Goal: Task Accomplishment & Management: Use online tool/utility

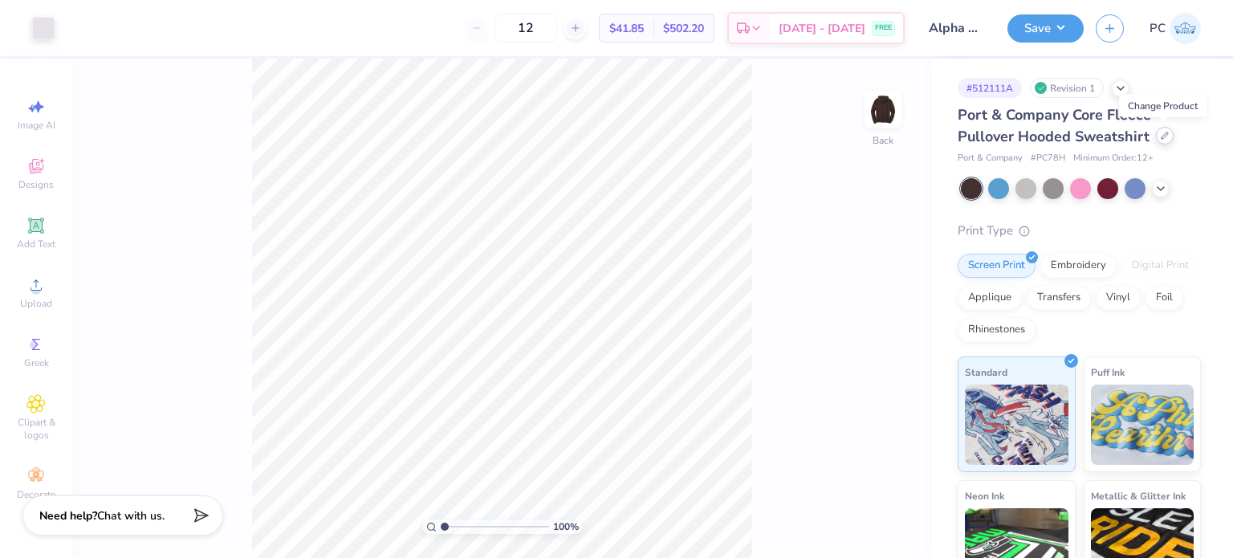
click at [1160, 134] on icon at bounding box center [1164, 136] width 8 height 8
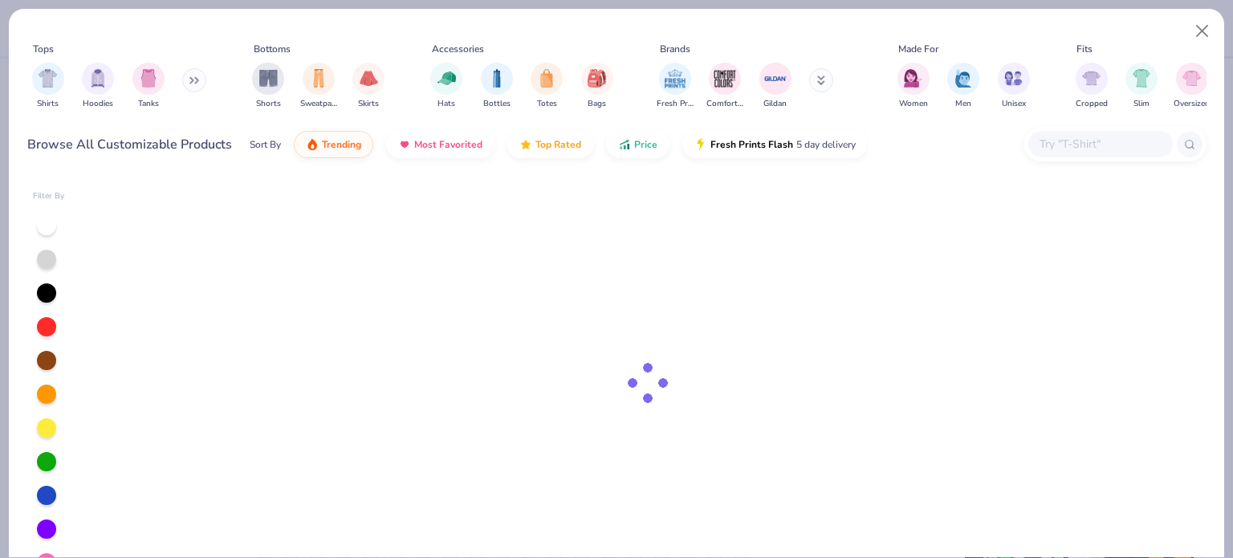
click at [1128, 144] on input "text" at bounding box center [1100, 144] width 124 height 18
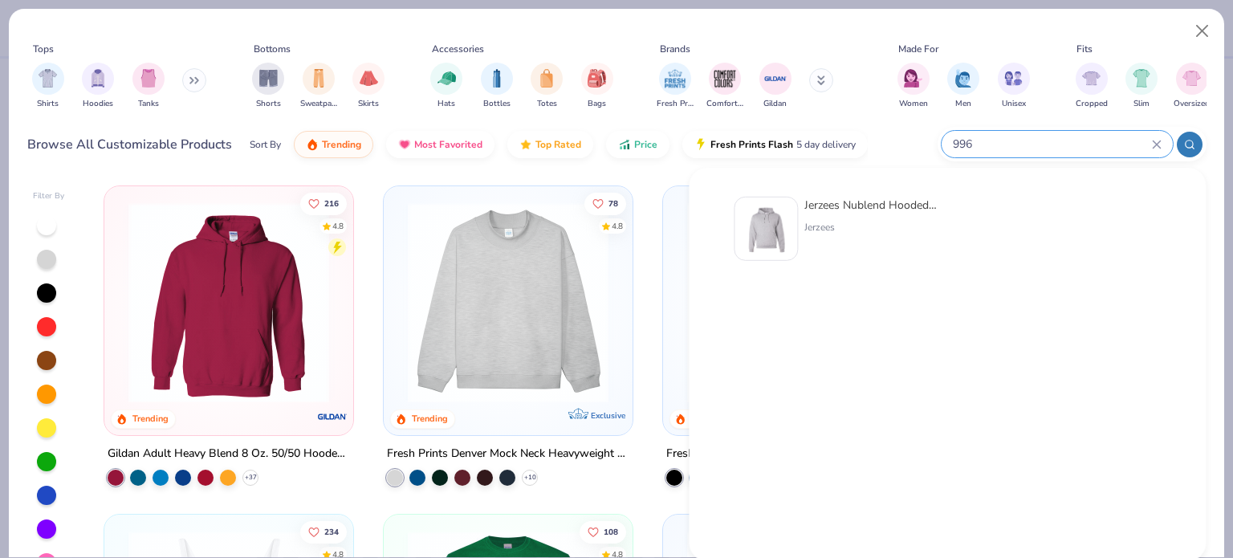
type input "996"
click at [769, 224] on img at bounding box center [766, 229] width 50 height 50
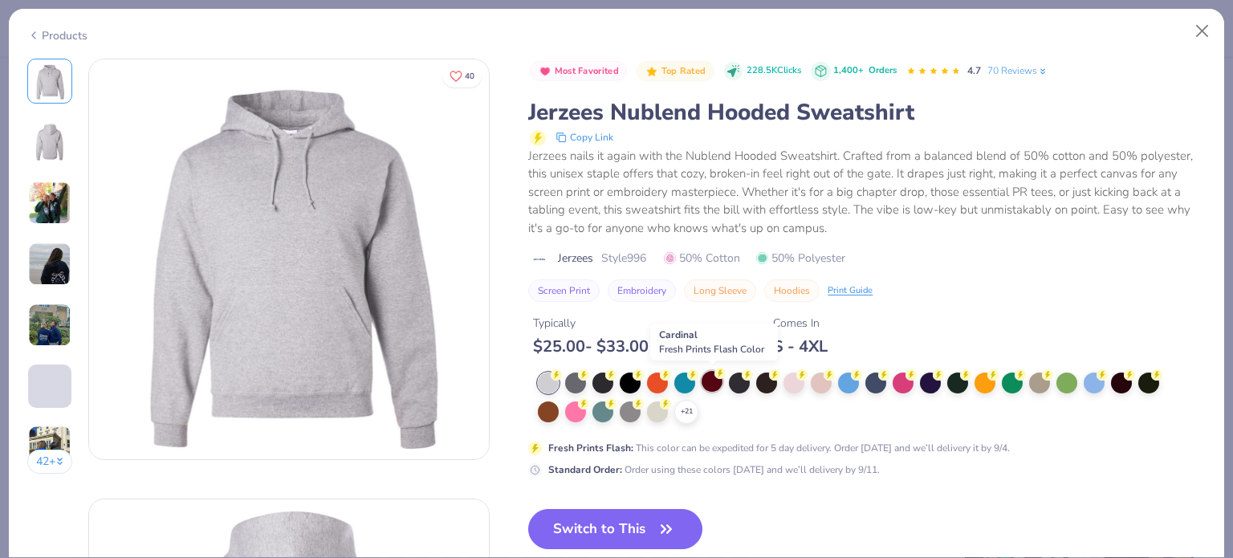
click at [714, 376] on icon at bounding box center [719, 373] width 11 height 11
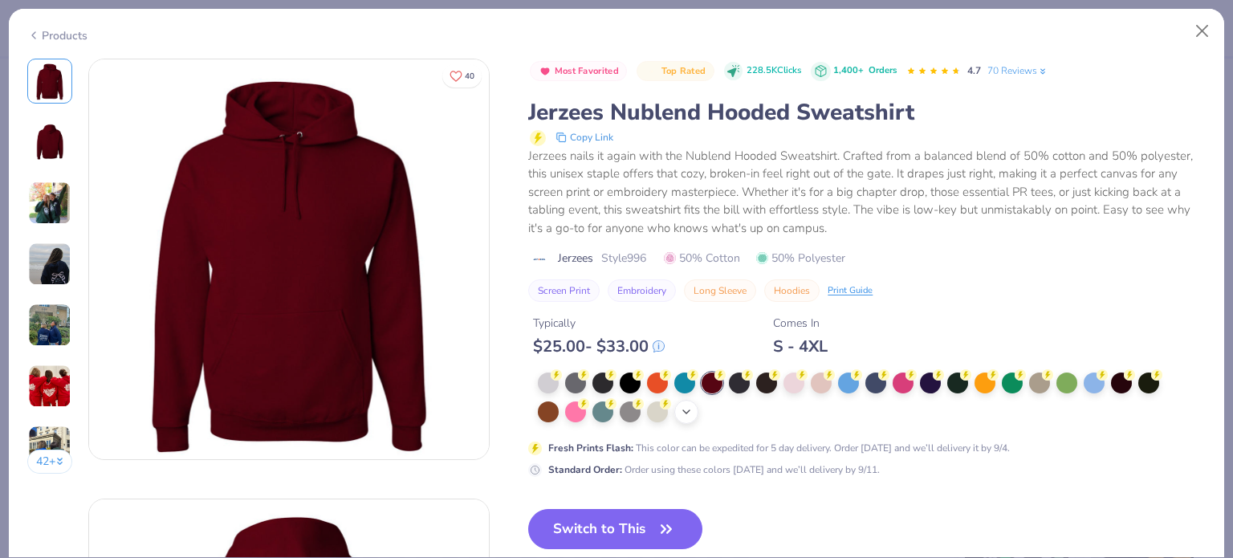
click at [687, 410] on icon at bounding box center [686, 411] width 13 height 13
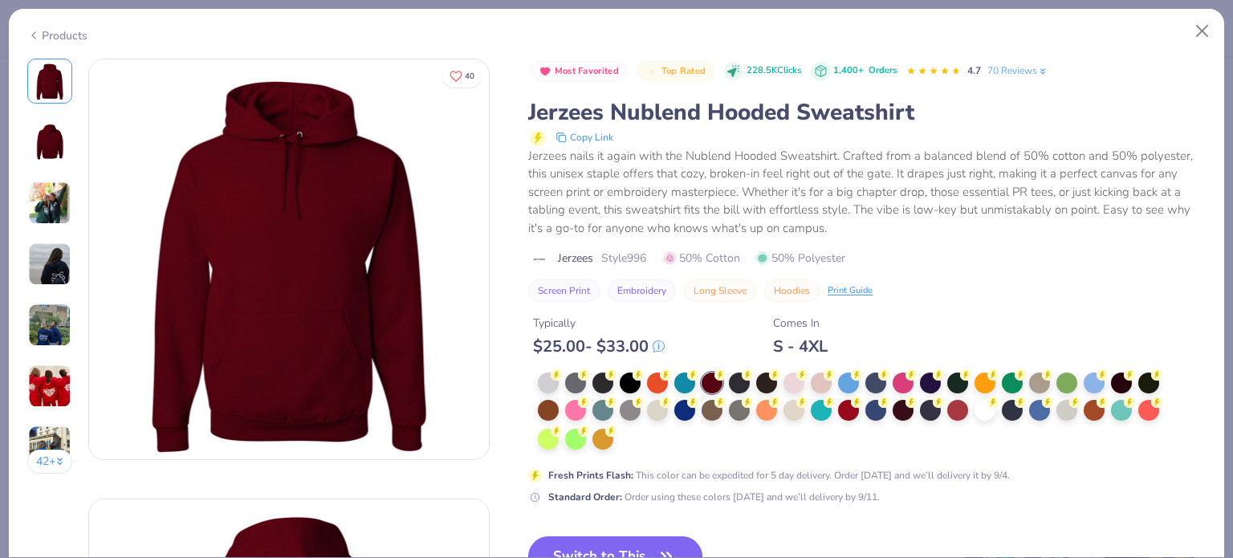
scroll to position [80, 0]
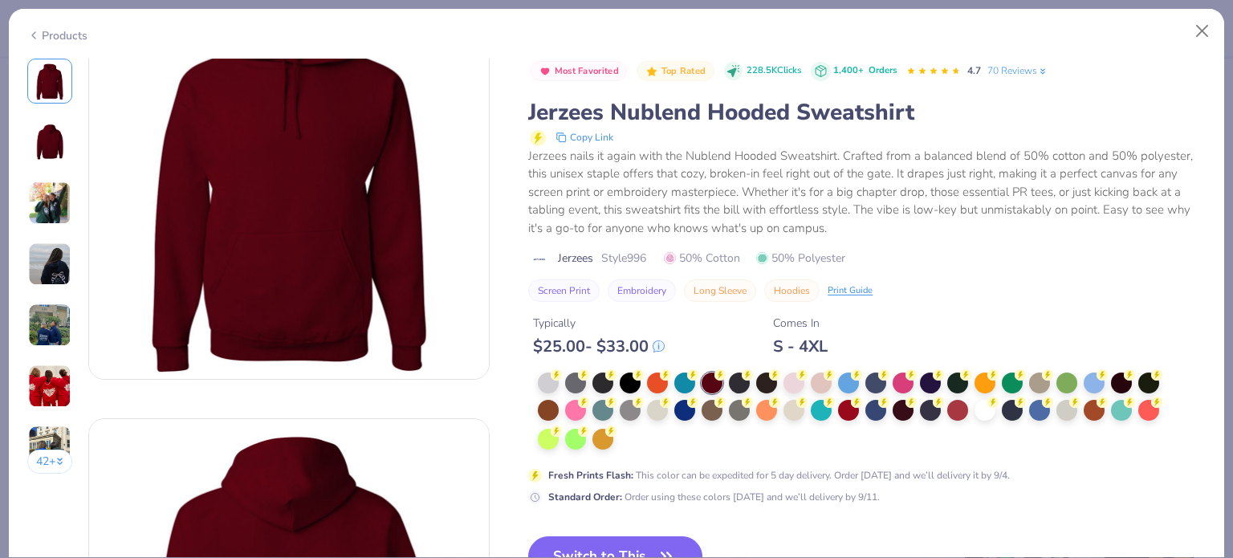
click at [1121, 380] on div at bounding box center [1121, 382] width 21 height 21
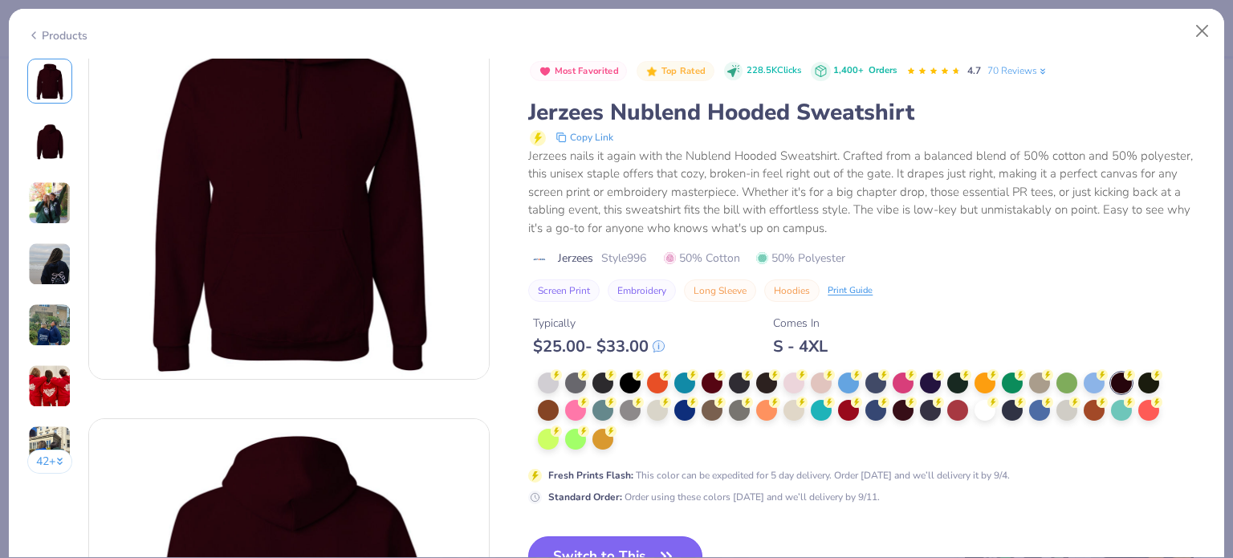
click at [590, 537] on button "Switch to This" at bounding box center [615, 556] width 174 height 40
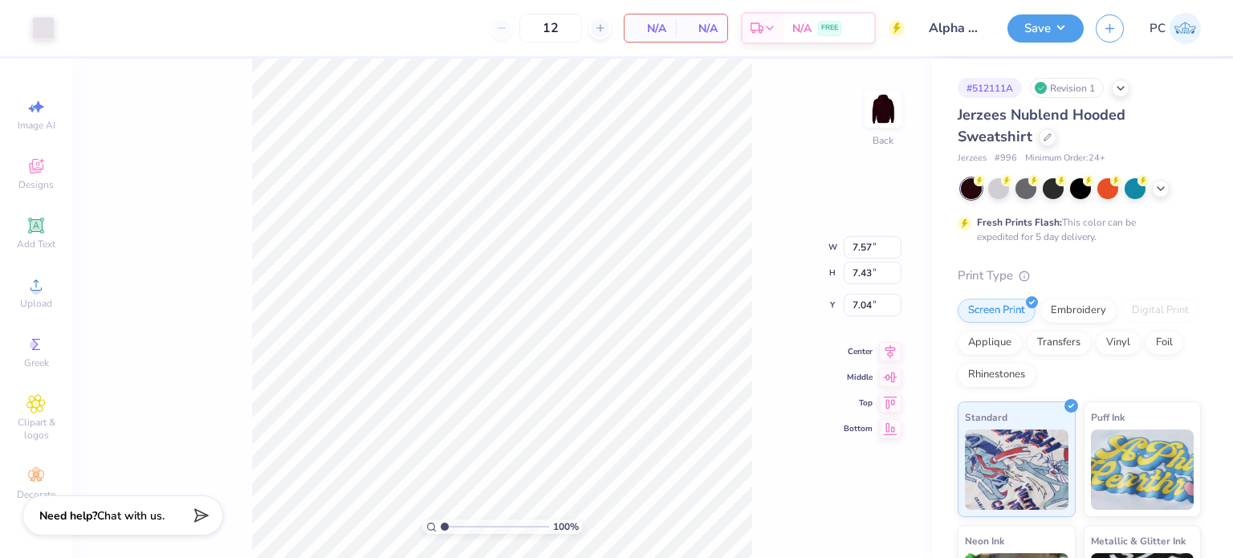
type input "8.07"
click at [1066, 30] on button "Save" at bounding box center [1045, 26] width 76 height 28
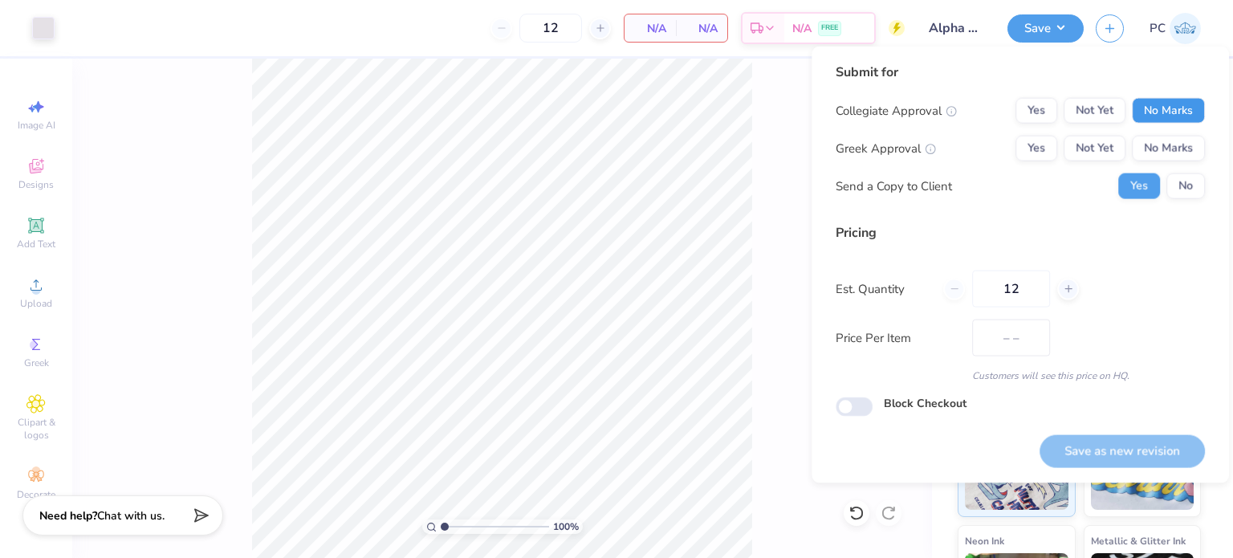
click at [1182, 108] on button "No Marks" at bounding box center [1167, 111] width 73 height 26
click at [1042, 142] on button "Yes" at bounding box center [1036, 149] width 42 height 26
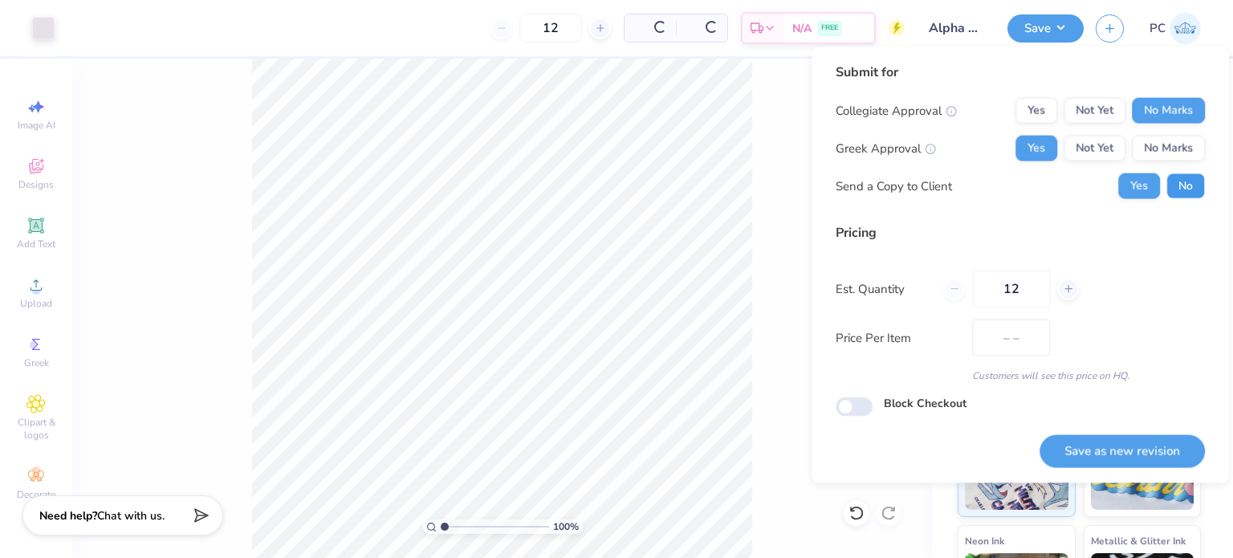
click at [1193, 194] on button "No" at bounding box center [1185, 186] width 39 height 26
click at [1104, 458] on button "Save as new revision" at bounding box center [1121, 450] width 165 height 33
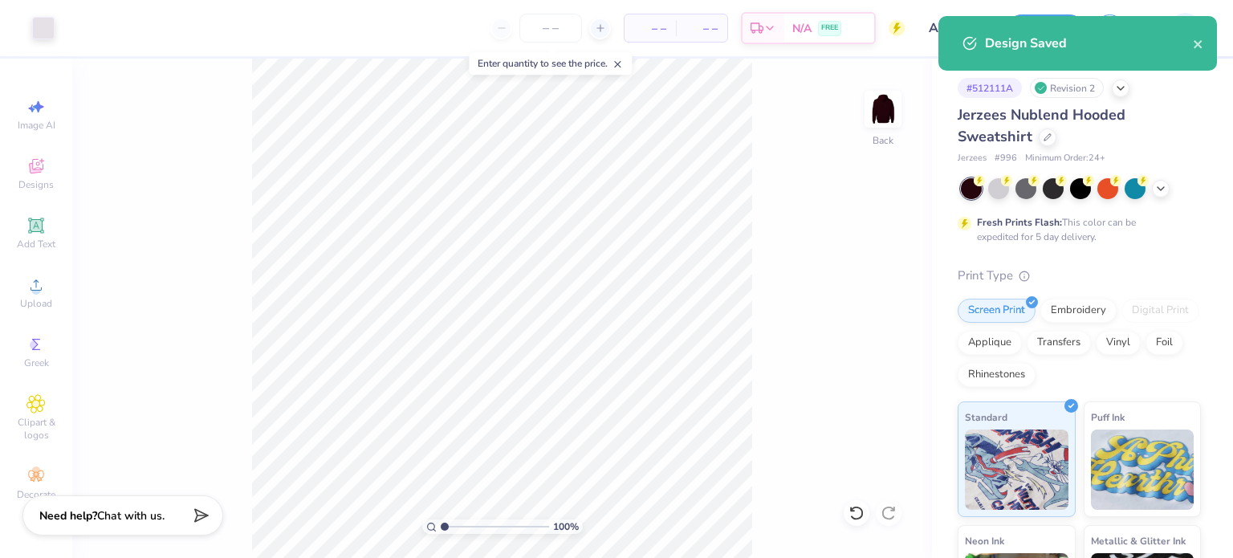
type input "0"
click at [1042, 140] on div at bounding box center [1047, 136] width 18 height 18
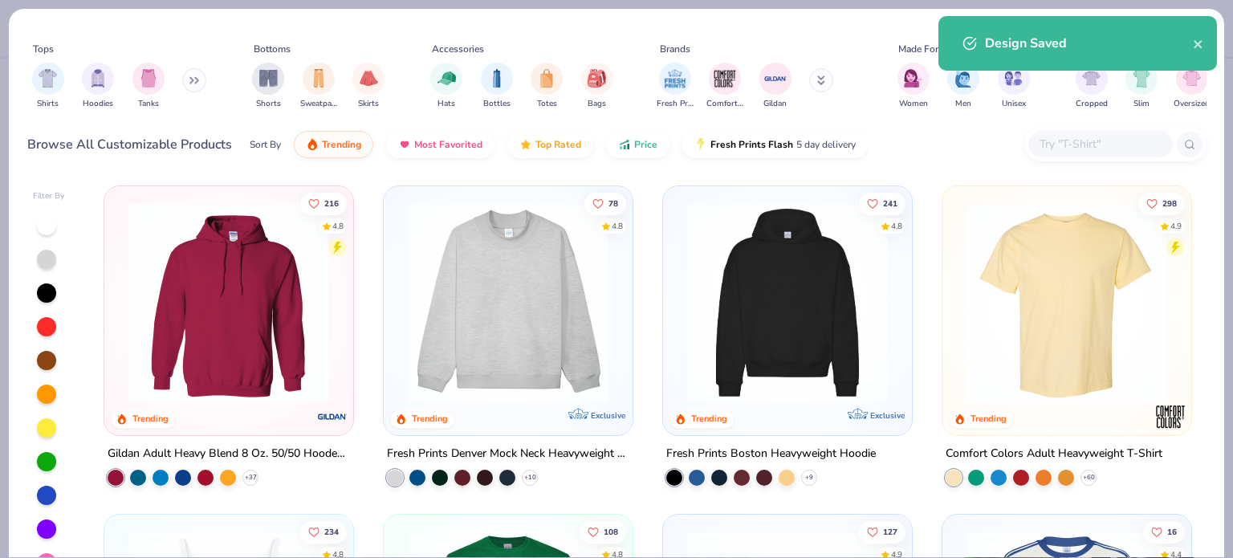
click at [1091, 144] on input "text" at bounding box center [1100, 144] width 124 height 18
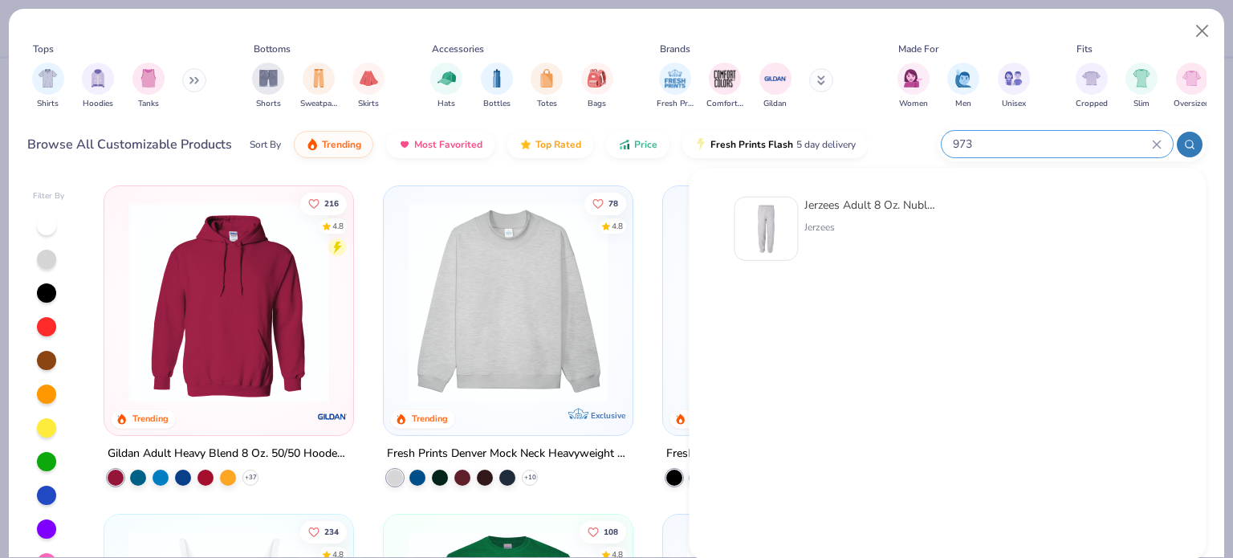
type input "973"
click at [792, 210] on div at bounding box center [765, 229] width 64 height 64
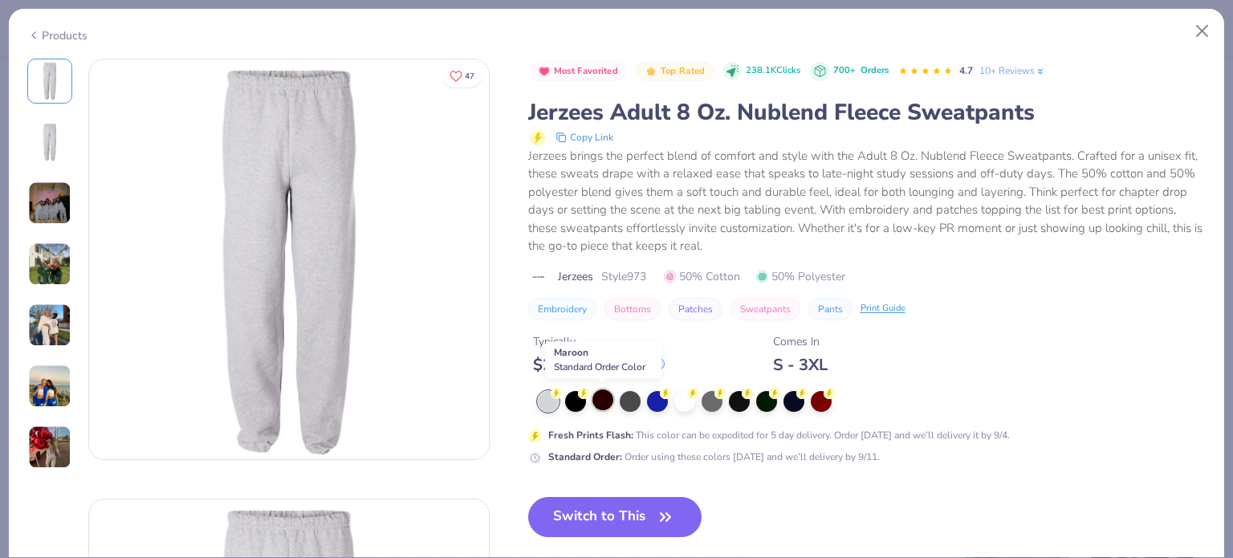
click at [603, 397] on div at bounding box center [602, 399] width 21 height 21
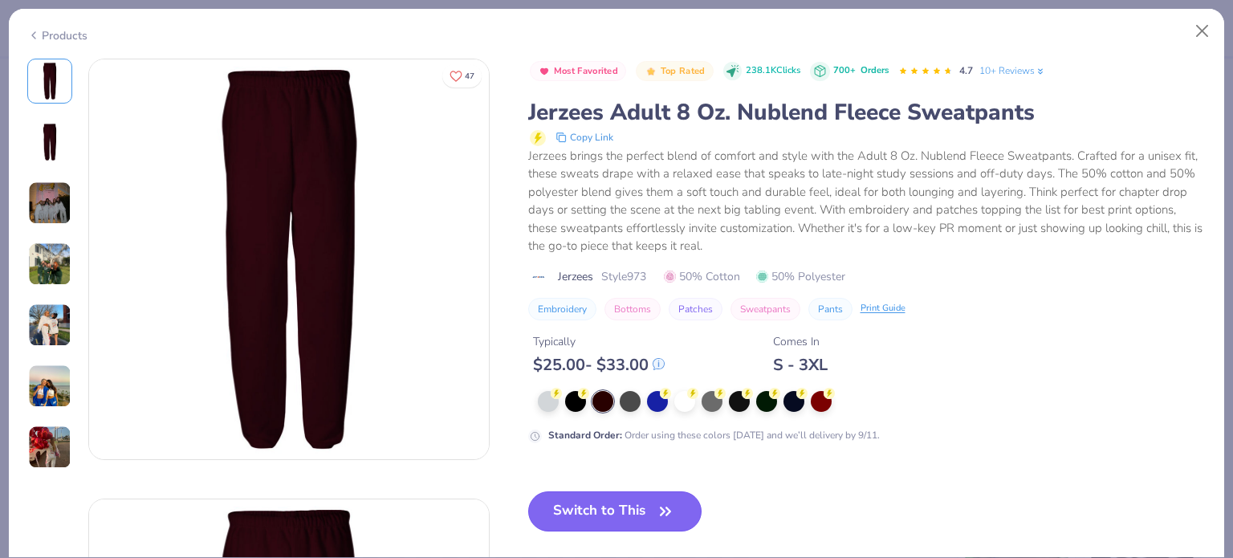
click at [607, 504] on button "Switch to This" at bounding box center [615, 511] width 174 height 40
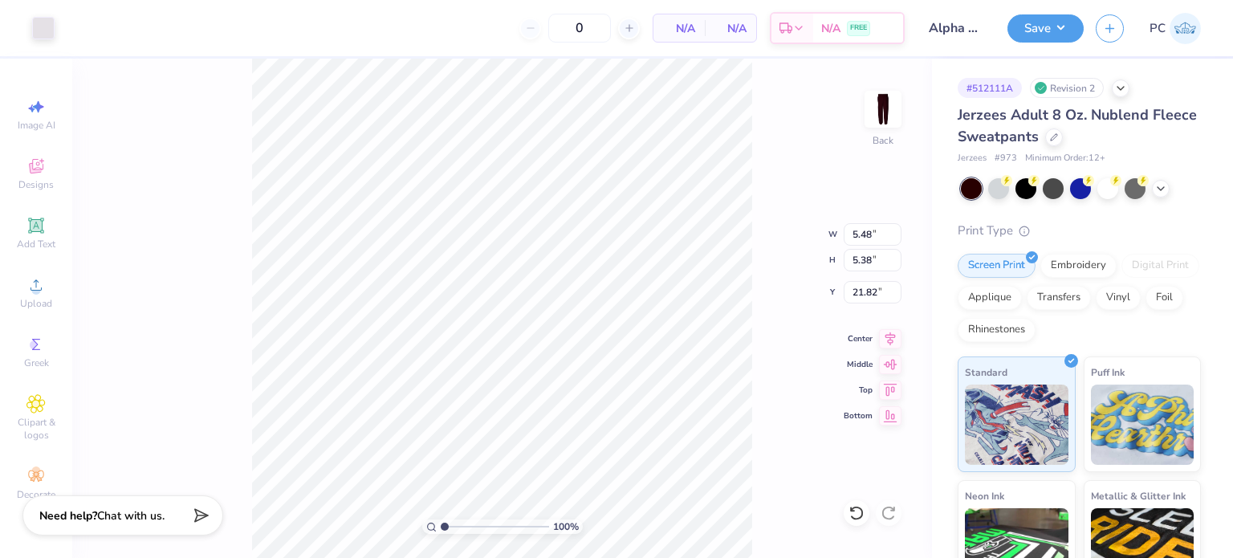
type input "5.48"
type input "5.38"
type input "3.69"
click at [892, 334] on icon at bounding box center [890, 336] width 10 height 14
click at [1054, 25] on button "Save" at bounding box center [1045, 26] width 76 height 28
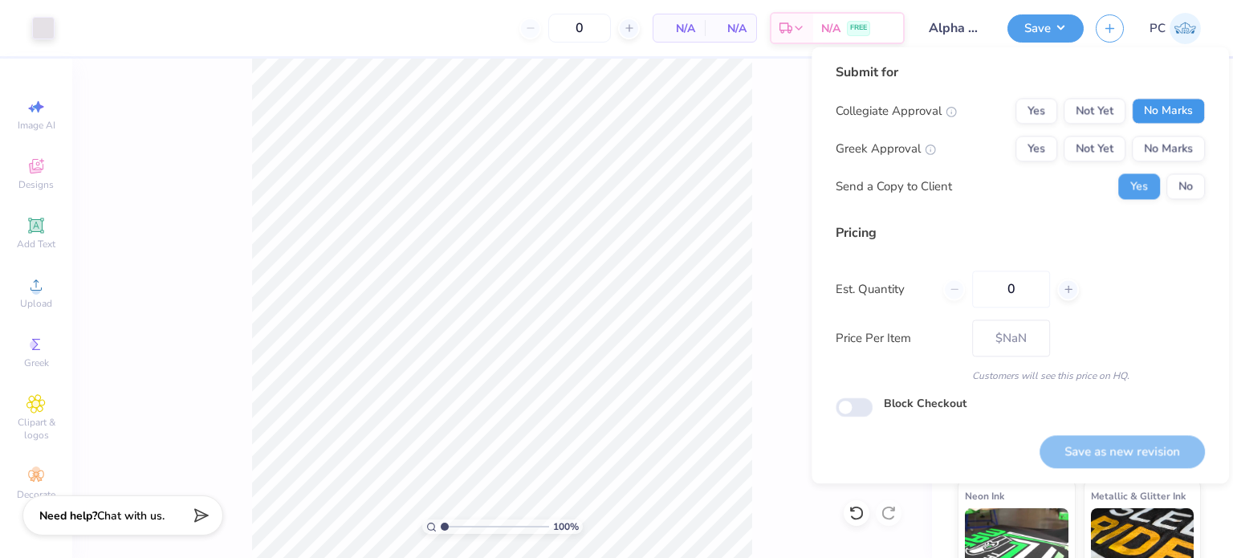
click at [1160, 115] on button "No Marks" at bounding box center [1167, 111] width 73 height 26
click at [1175, 144] on button "No Marks" at bounding box center [1167, 149] width 73 height 26
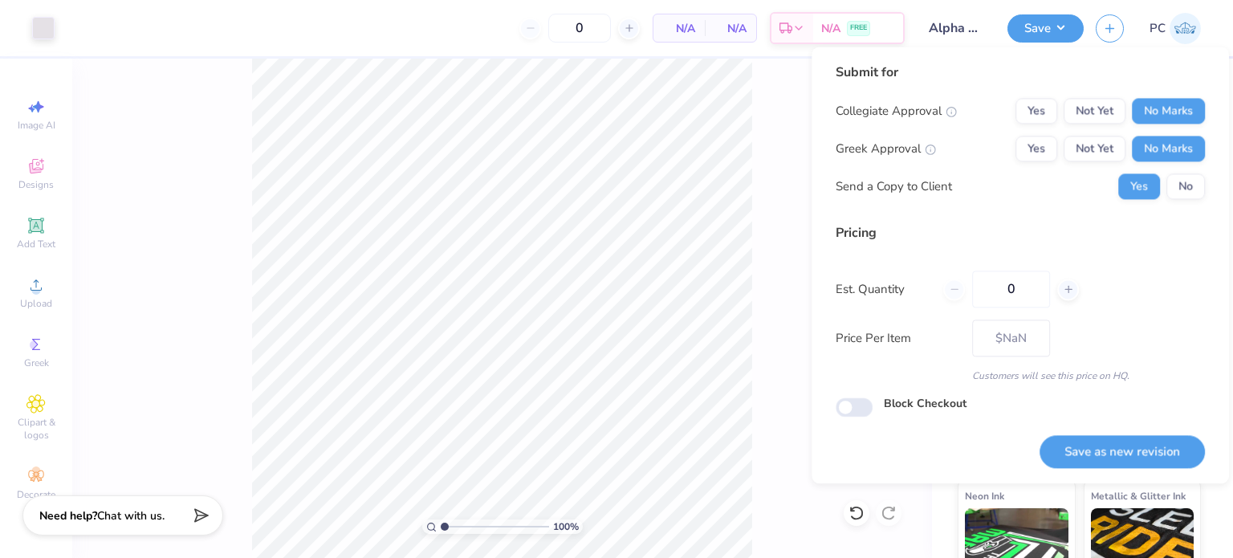
click at [1177, 173] on div "Collegiate Approval Yes Not Yet No Marks Greek Approval Yes Not Yet No Marks Se…" at bounding box center [1019, 148] width 369 height 101
click at [1177, 182] on button "No" at bounding box center [1185, 186] width 39 height 26
click at [1035, 144] on button "Yes" at bounding box center [1036, 149] width 42 height 26
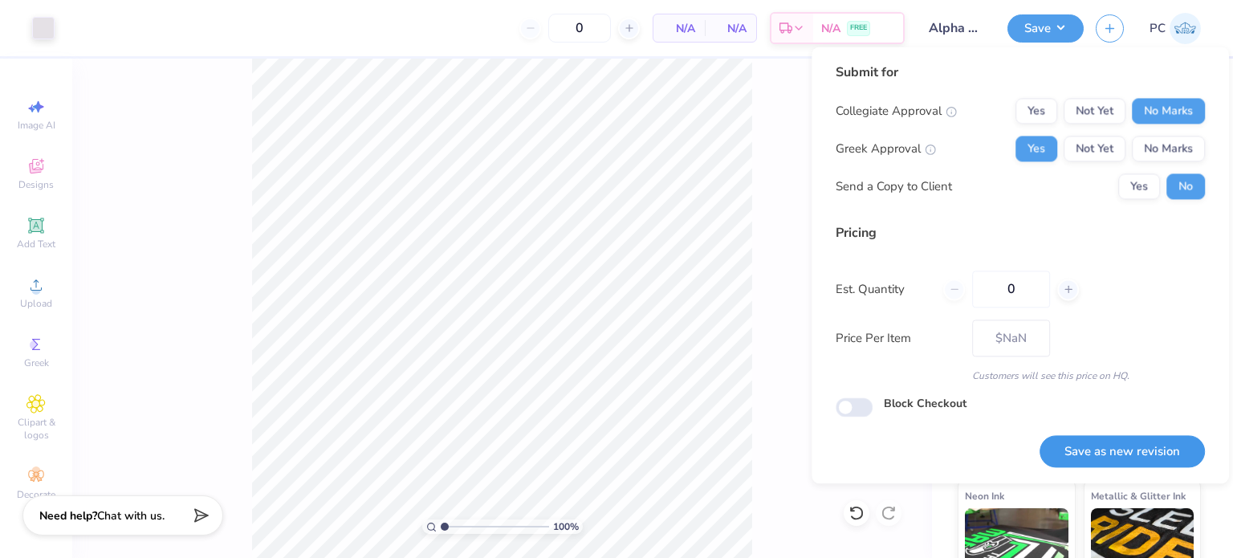
click at [1111, 451] on button "Save as new revision" at bounding box center [1121, 451] width 165 height 33
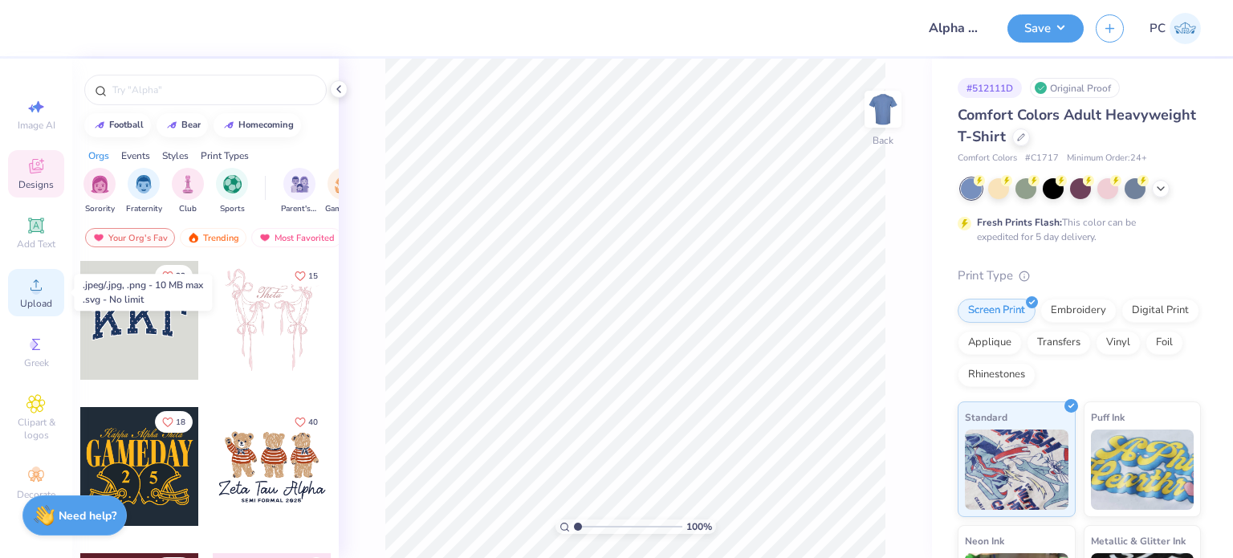
click at [35, 285] on icon at bounding box center [35, 284] width 11 height 11
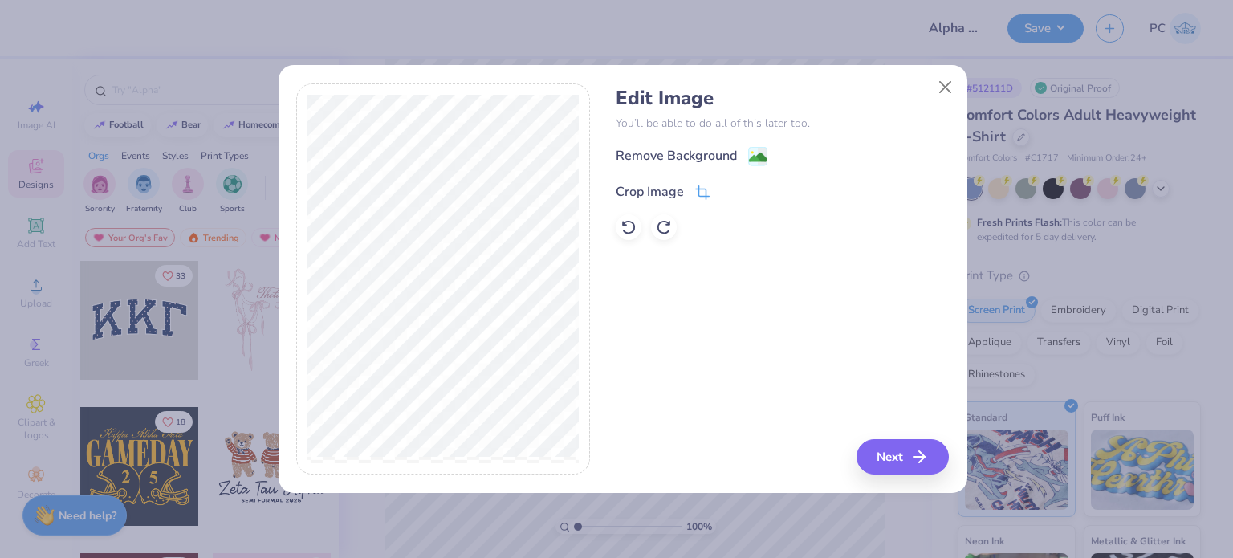
click at [701, 192] on icon at bounding box center [702, 192] width 14 height 14
click at [733, 189] on button at bounding box center [729, 189] width 17 height 17
click at [896, 453] on button "Next" at bounding box center [905, 456] width 92 height 35
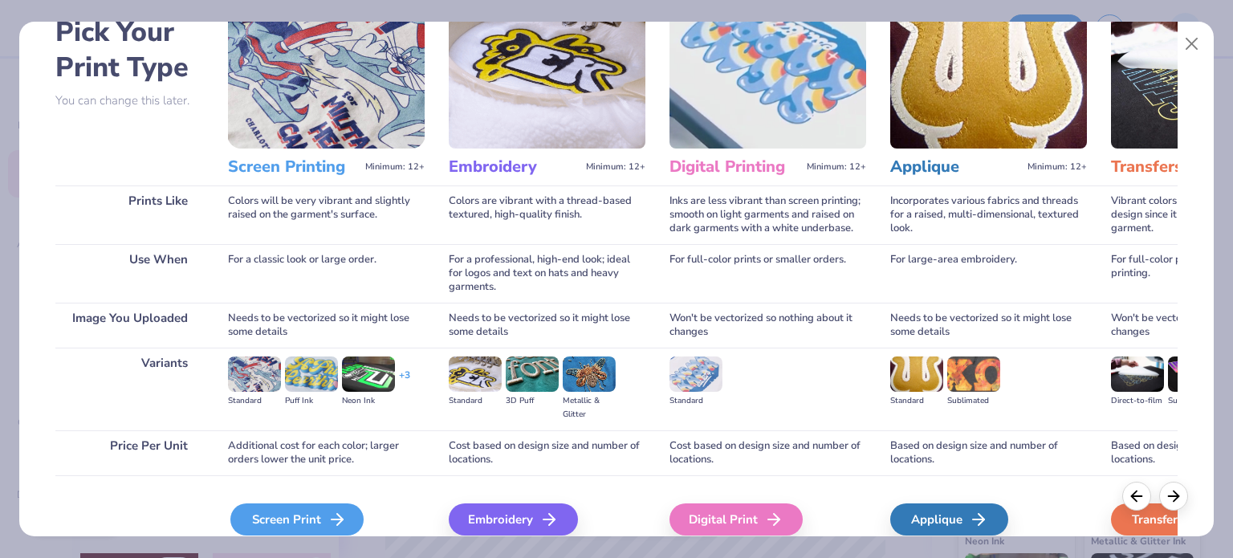
scroll to position [161, 0]
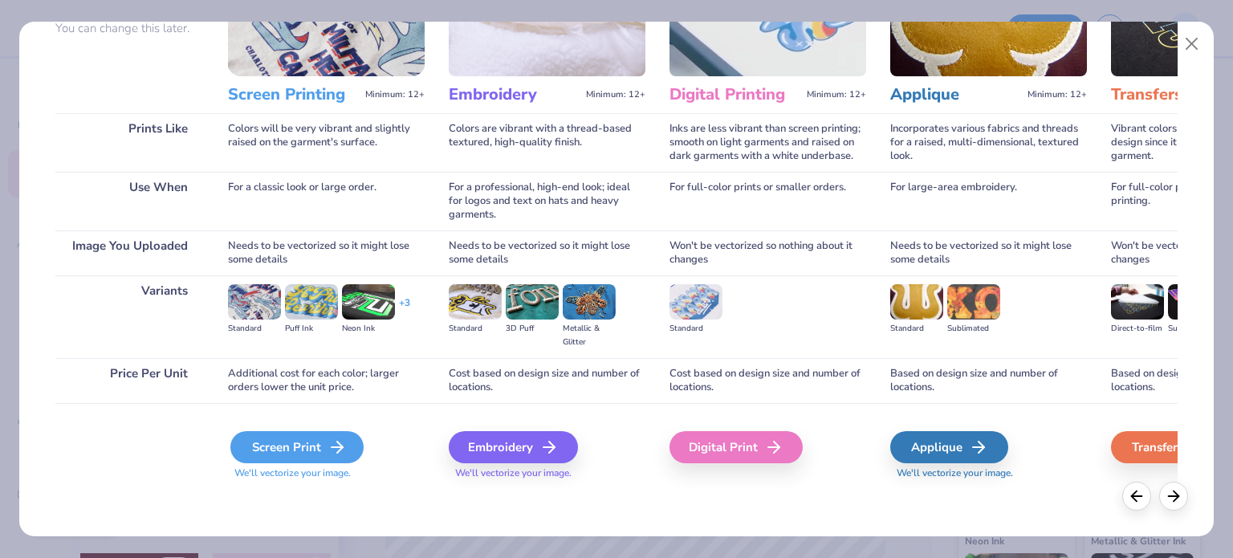
click at [299, 450] on div "Screen Print" at bounding box center [296, 447] width 133 height 32
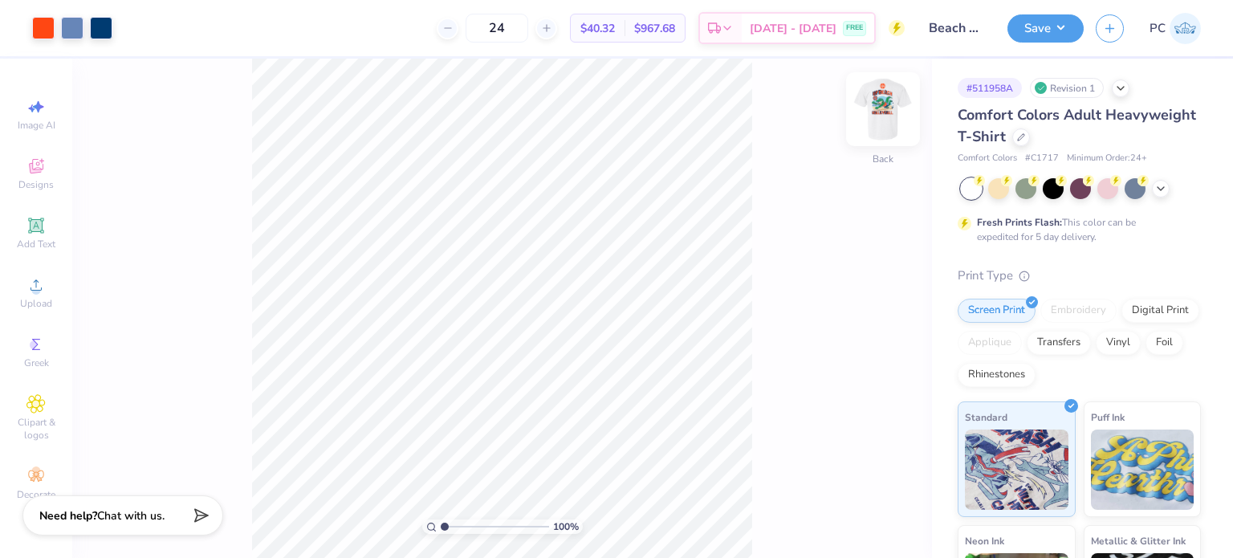
click at [883, 113] on img at bounding box center [883, 109] width 64 height 64
click at [67, 26] on div at bounding box center [72, 26] width 22 height 22
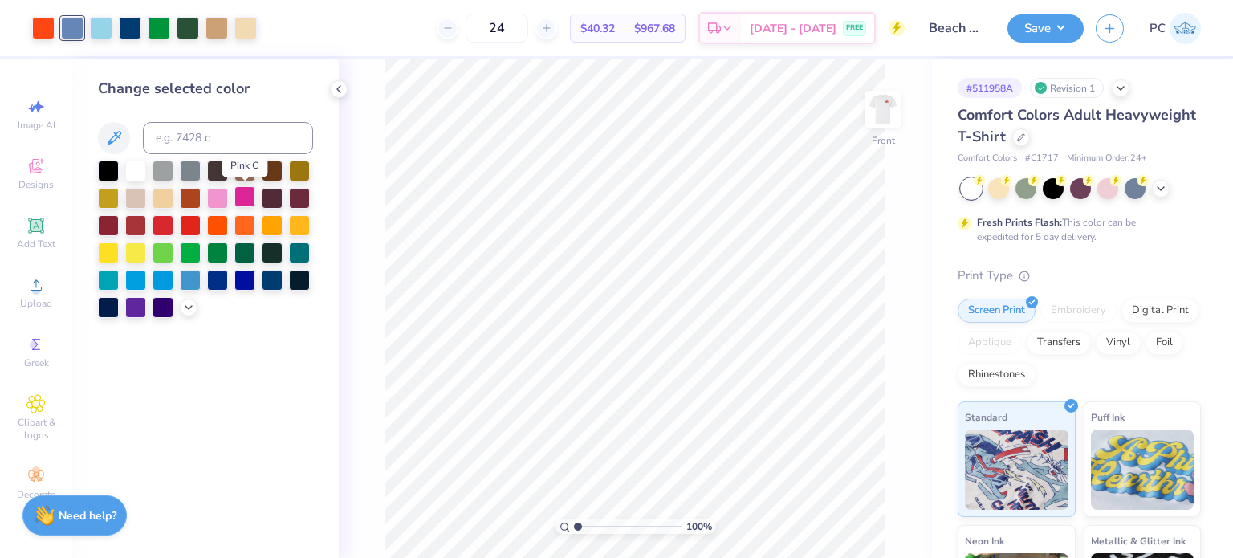
click at [245, 199] on div at bounding box center [244, 196] width 21 height 21
click at [854, 506] on icon at bounding box center [856, 513] width 16 height 16
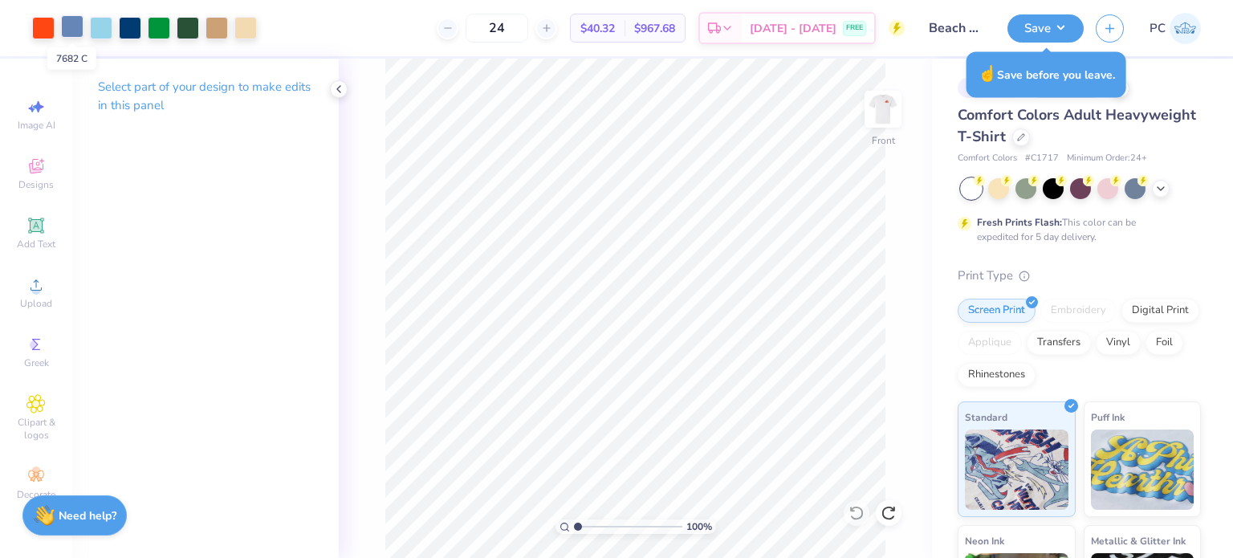
click at [67, 30] on div at bounding box center [72, 26] width 22 height 22
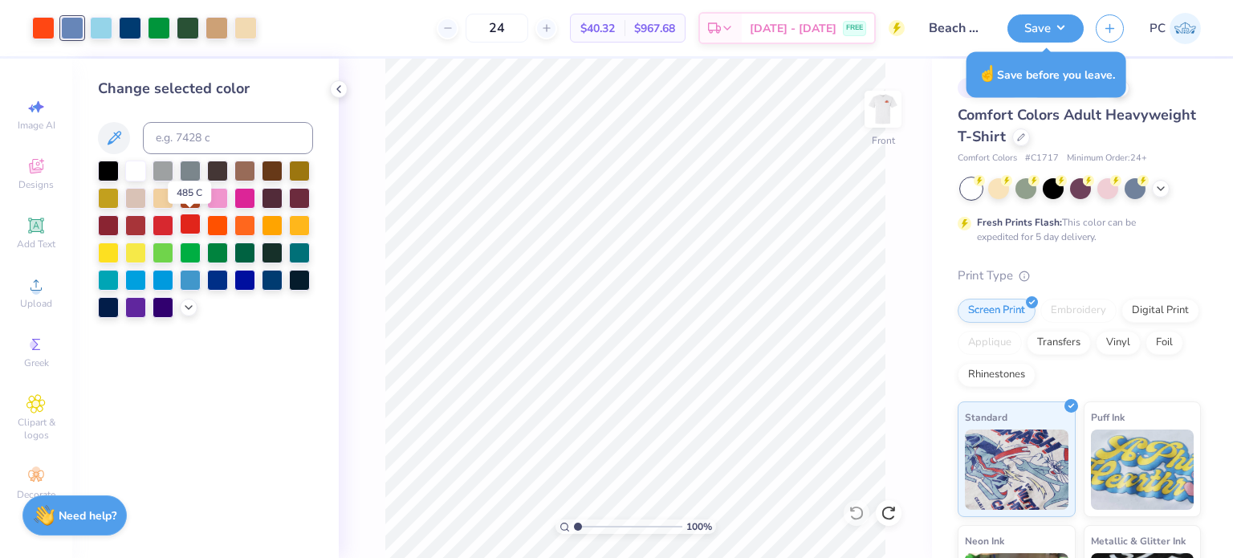
click at [187, 221] on div at bounding box center [190, 223] width 21 height 21
click at [863, 517] on icon at bounding box center [856, 513] width 16 height 16
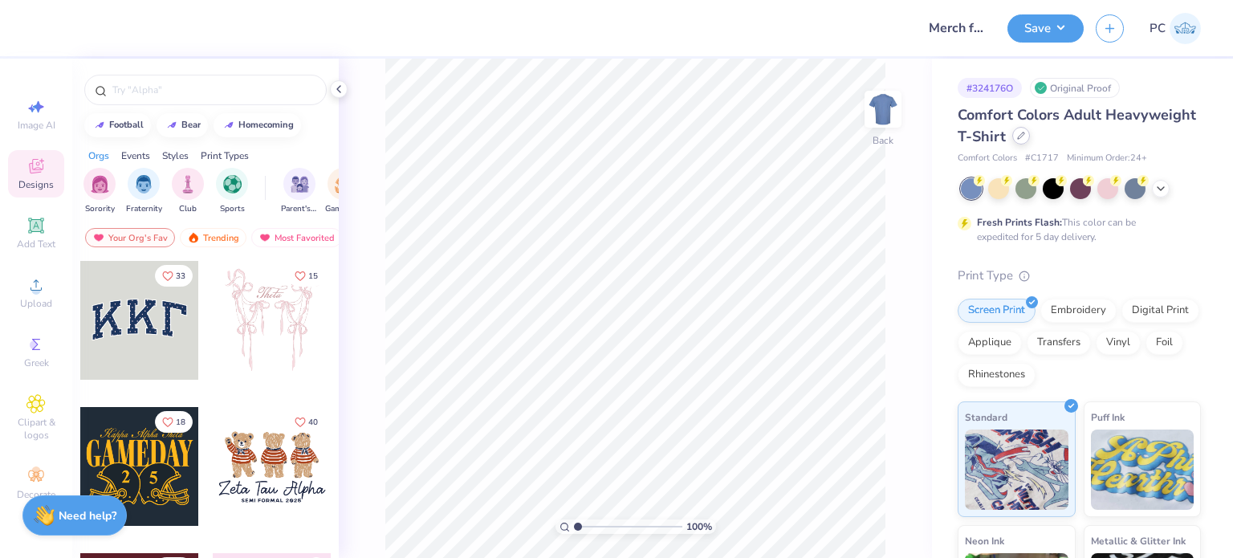
click at [1024, 138] on icon at bounding box center [1021, 135] width 6 height 6
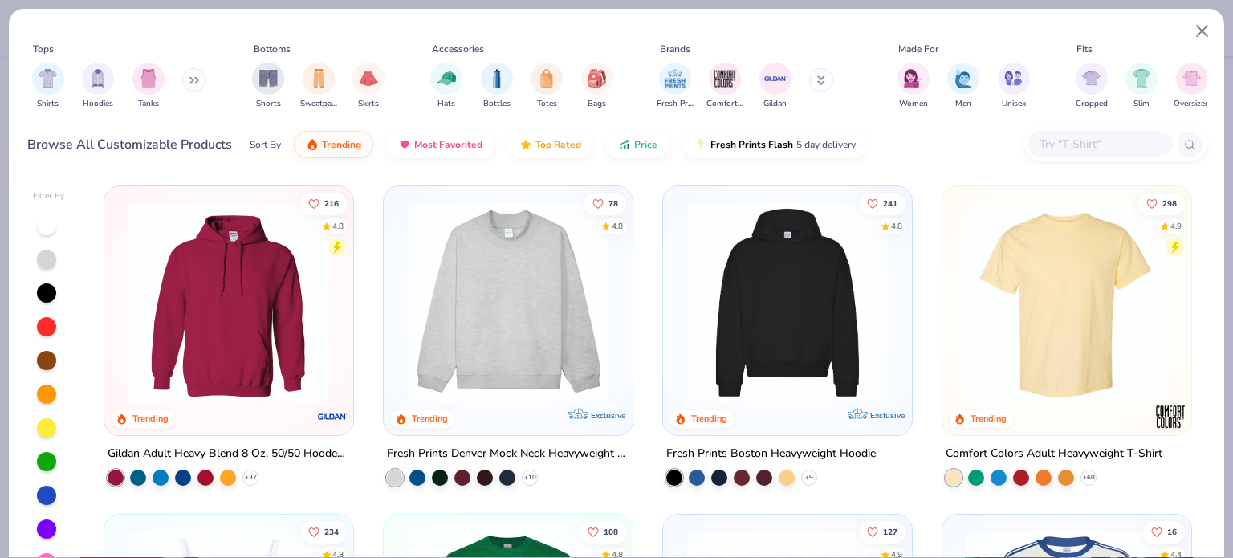
click at [1062, 140] on input "text" at bounding box center [1100, 144] width 124 height 18
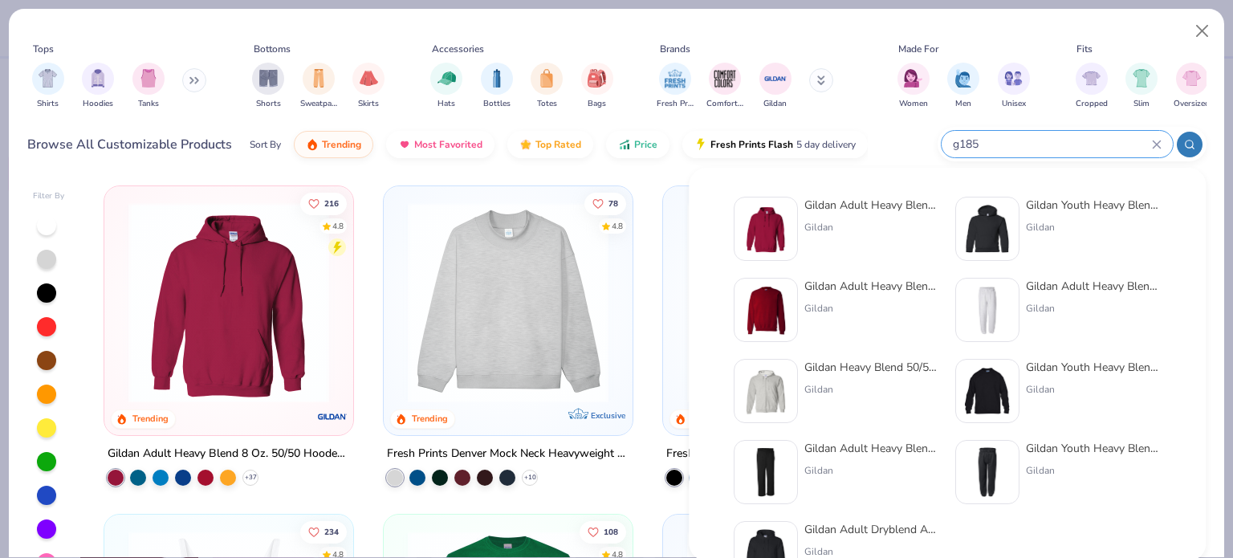
type input "g185"
click at [762, 220] on img at bounding box center [766, 229] width 50 height 50
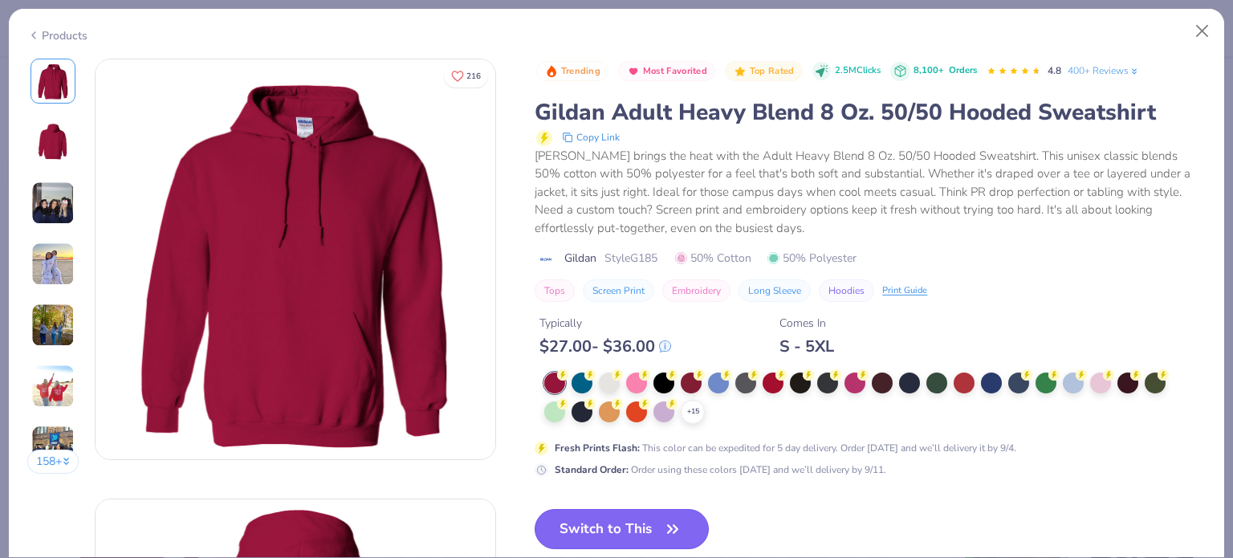
click at [626, 527] on button "Switch to This" at bounding box center [621, 529] width 174 height 40
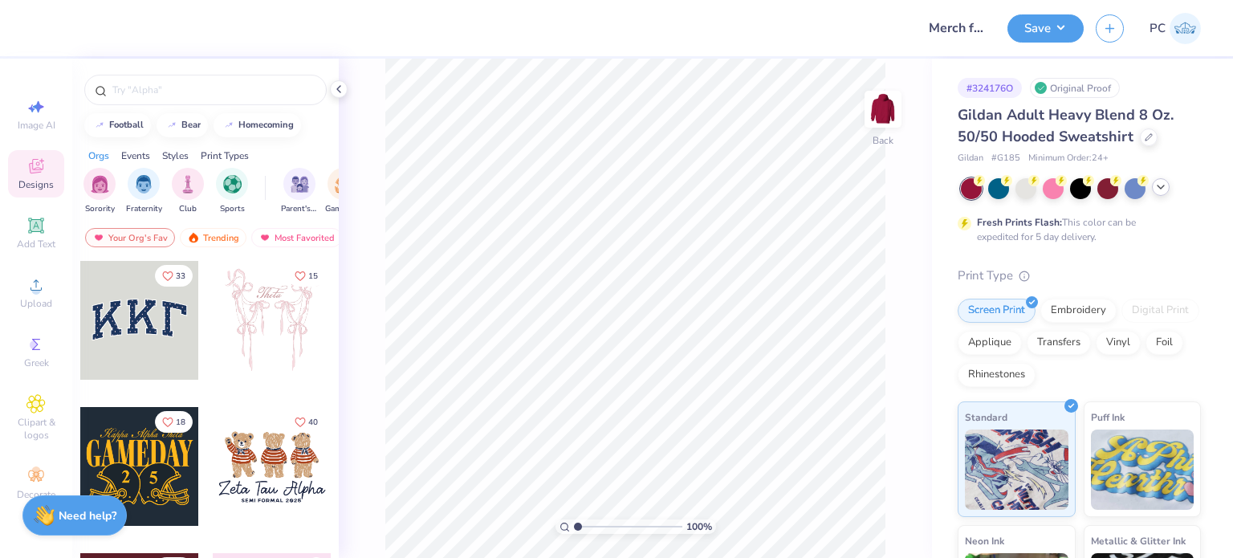
click at [1164, 188] on icon at bounding box center [1160, 187] width 13 height 13
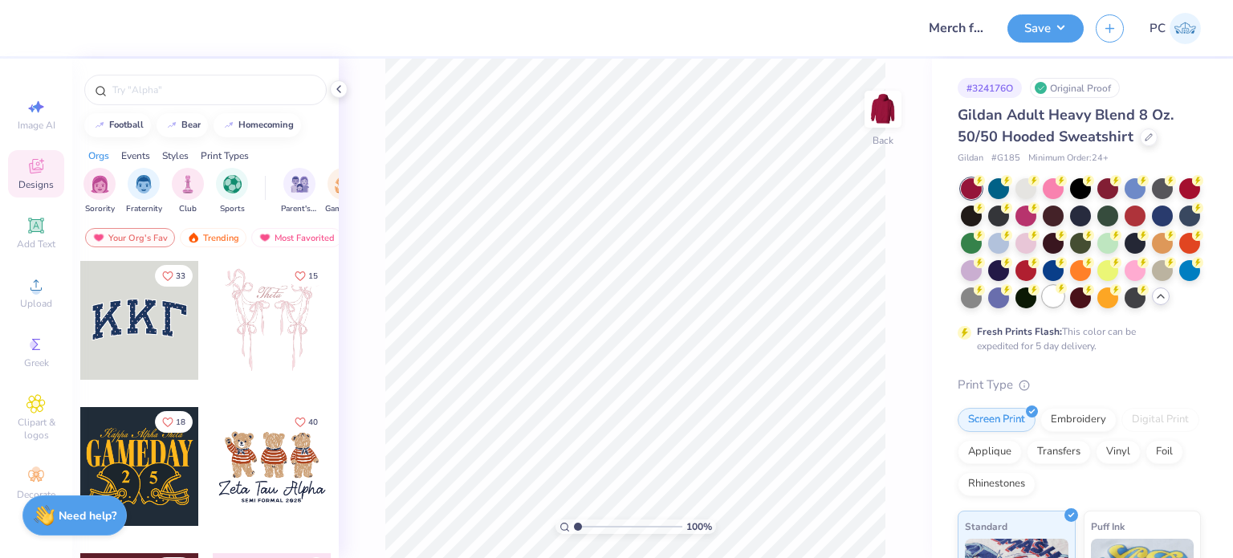
click at [1063, 300] on div at bounding box center [1052, 296] width 21 height 21
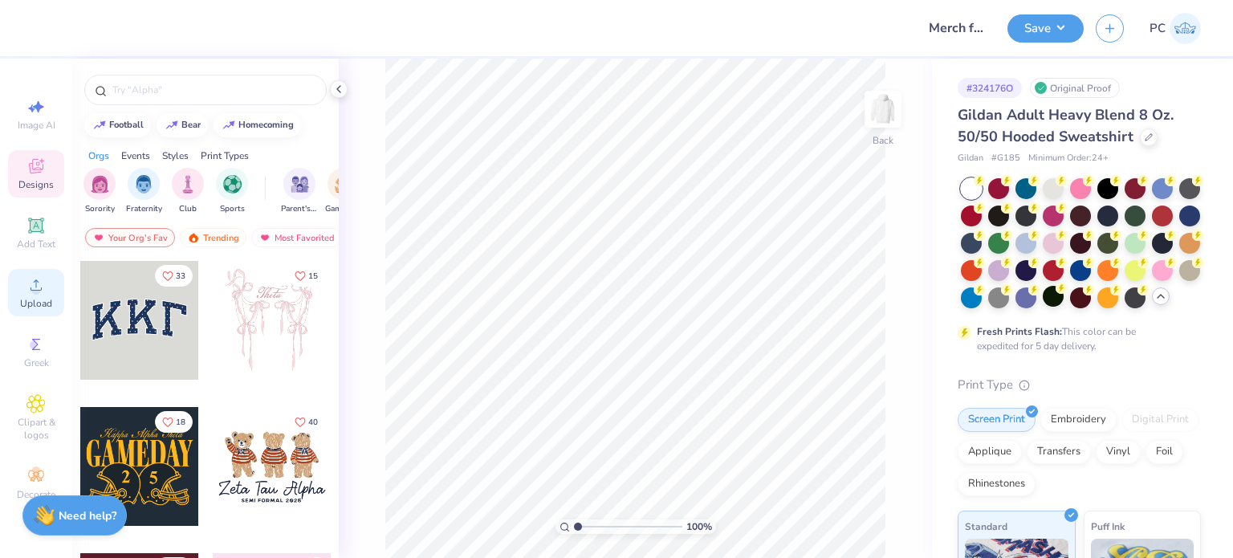
click at [40, 297] on span "Upload" at bounding box center [36, 303] width 32 height 13
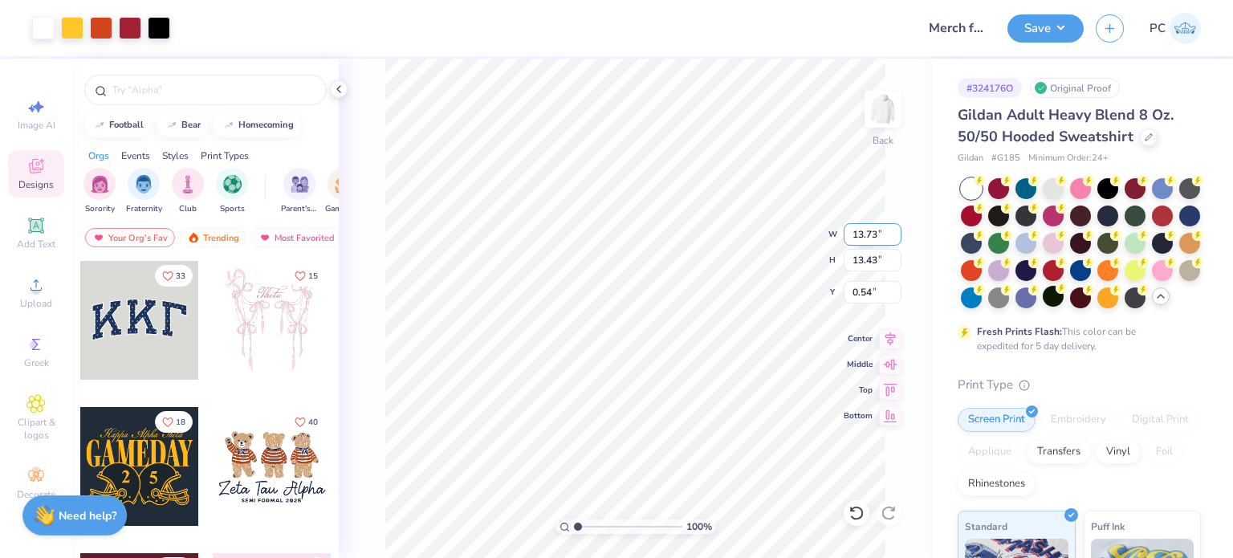
drag, startPoint x: 882, startPoint y: 227, endPoint x: 854, endPoint y: 225, distance: 28.2
click at [854, 225] on input "13.73" at bounding box center [872, 234] width 58 height 22
type input "12.50"
type input "12.22"
type input "1.14"
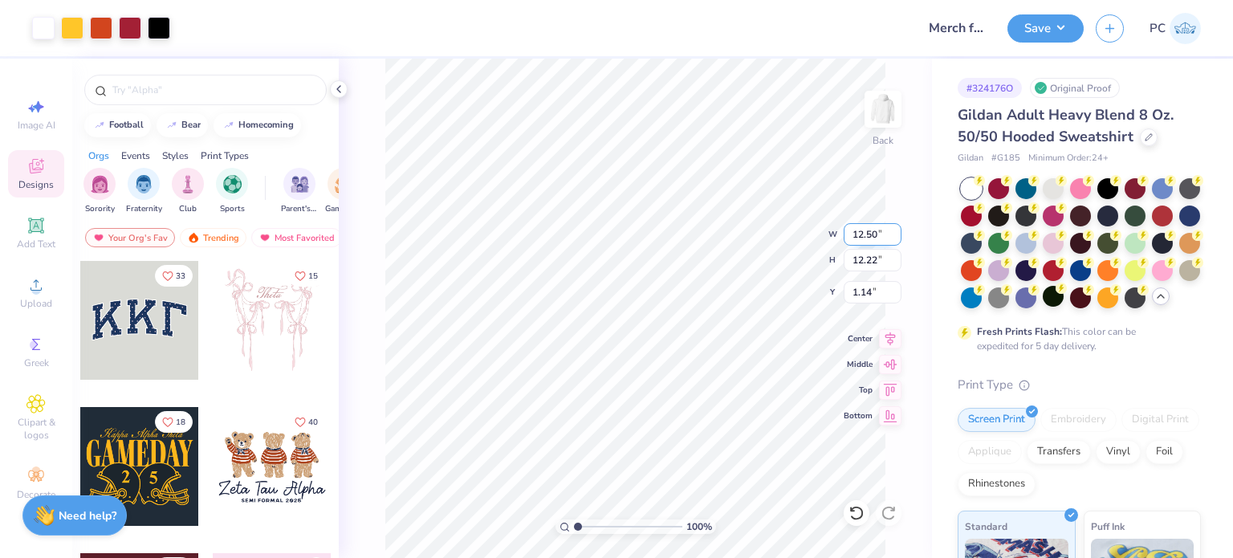
drag, startPoint x: 875, startPoint y: 230, endPoint x: 844, endPoint y: 230, distance: 30.5
click at [844, 230] on input "12.50" at bounding box center [872, 234] width 58 height 22
type input "11.00"
type input "10.75"
drag, startPoint x: 883, startPoint y: 290, endPoint x: 853, endPoint y: 290, distance: 30.5
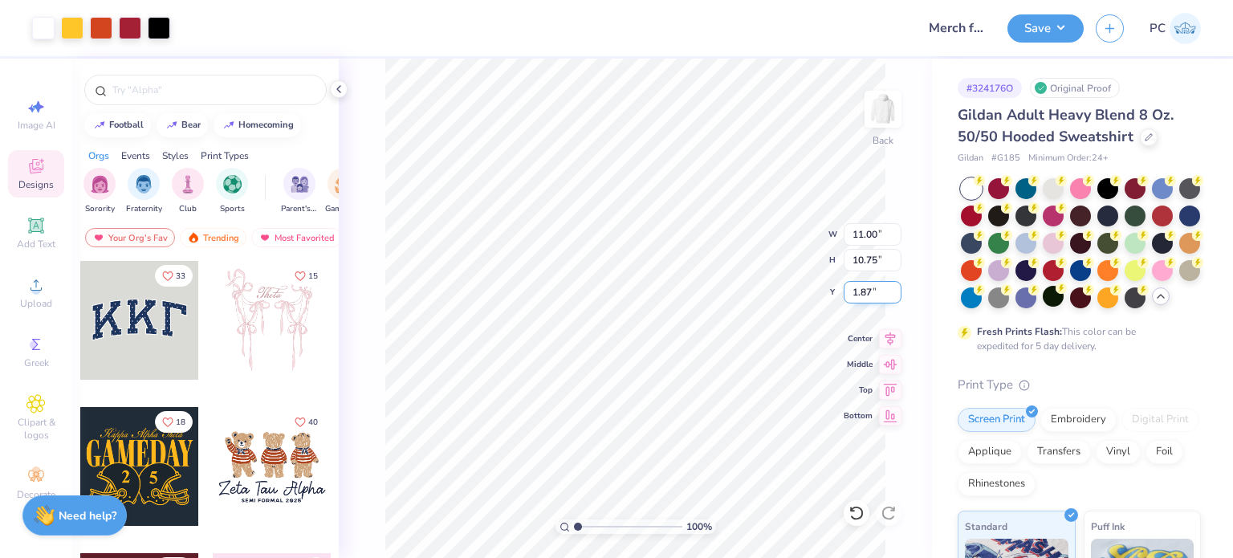
click at [853, 290] on input "1.87" at bounding box center [872, 292] width 58 height 22
type input "3.00"
click at [888, 329] on icon at bounding box center [890, 336] width 22 height 19
click at [889, 131] on img at bounding box center [883, 109] width 64 height 64
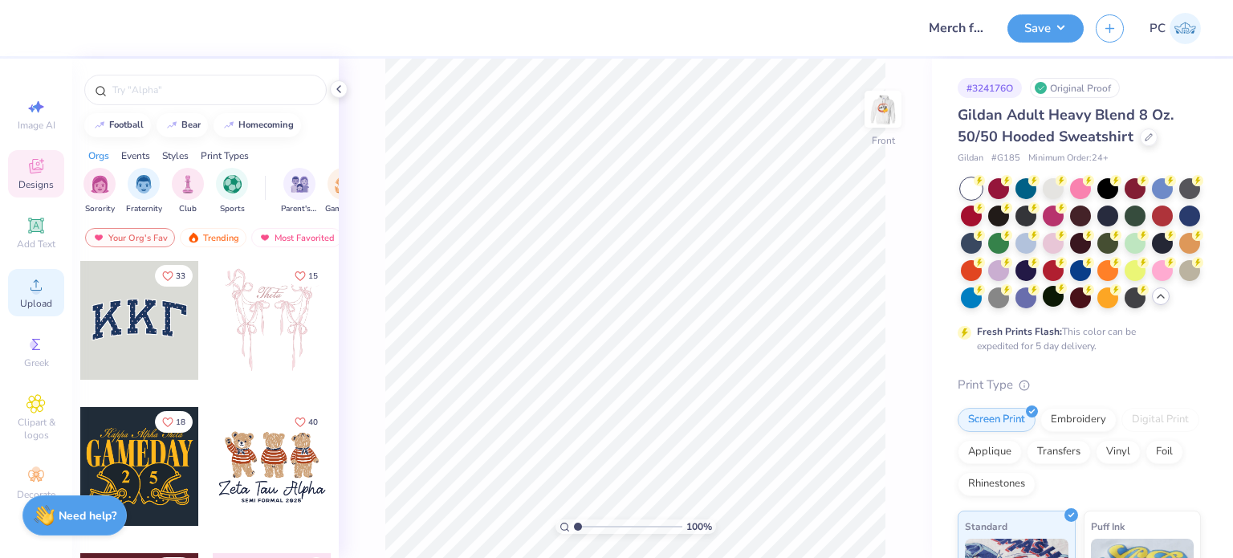
click at [41, 282] on icon at bounding box center [35, 284] width 19 height 19
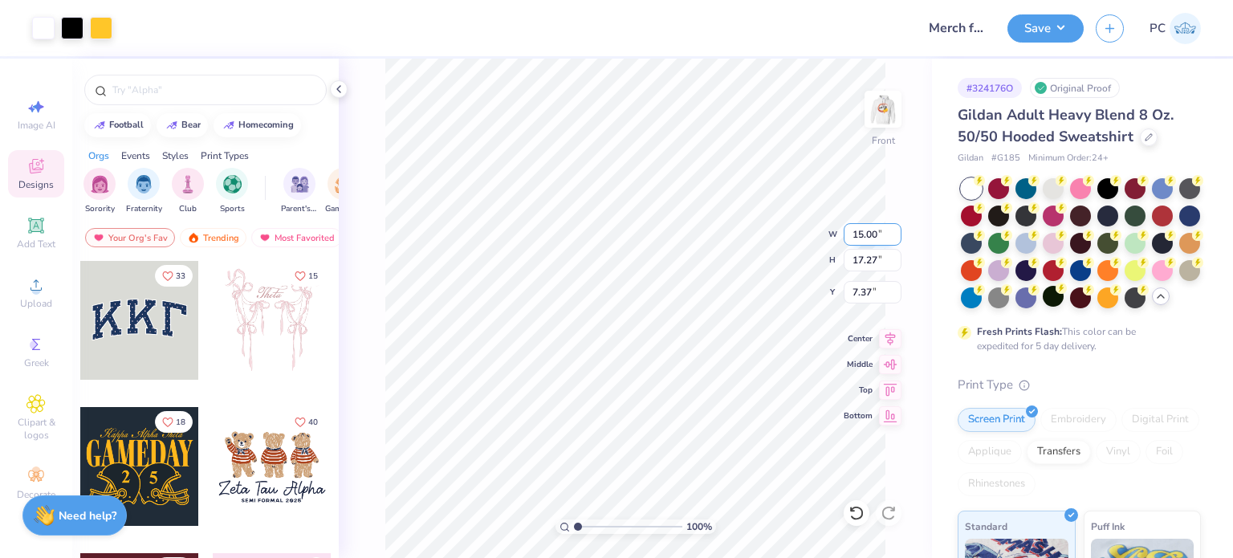
drag, startPoint x: 883, startPoint y: 230, endPoint x: 854, endPoint y: 230, distance: 28.9
click at [854, 230] on input "15.00" at bounding box center [872, 234] width 58 height 22
type input "11.00"
type input "12.66"
drag, startPoint x: 879, startPoint y: 285, endPoint x: 851, endPoint y: 288, distance: 28.3
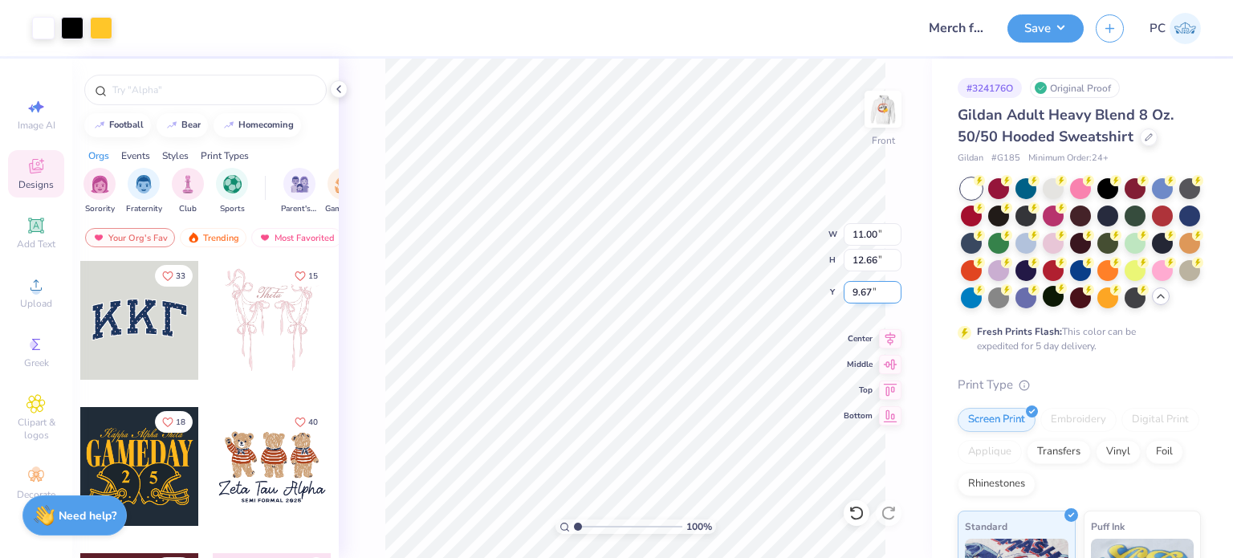
click at [851, 288] on input "9.67" at bounding box center [872, 292] width 58 height 22
type input "6.00"
click at [892, 336] on icon at bounding box center [890, 336] width 22 height 19
click at [879, 124] on img at bounding box center [883, 109] width 64 height 64
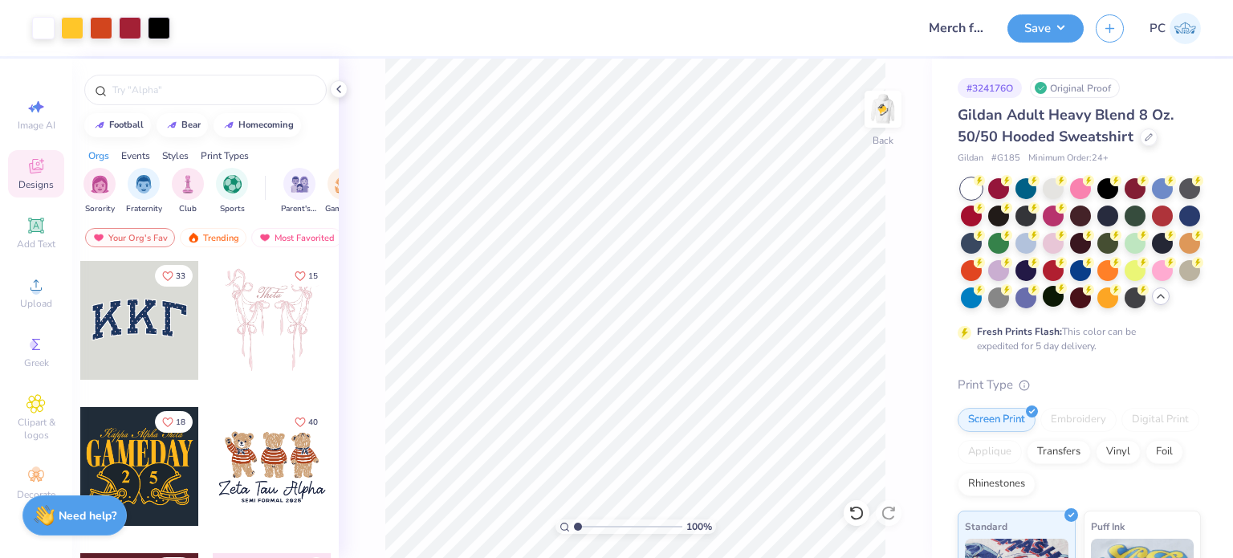
click at [879, 124] on img at bounding box center [883, 109] width 32 height 32
click at [1037, 35] on button "Save" at bounding box center [1045, 26] width 76 height 28
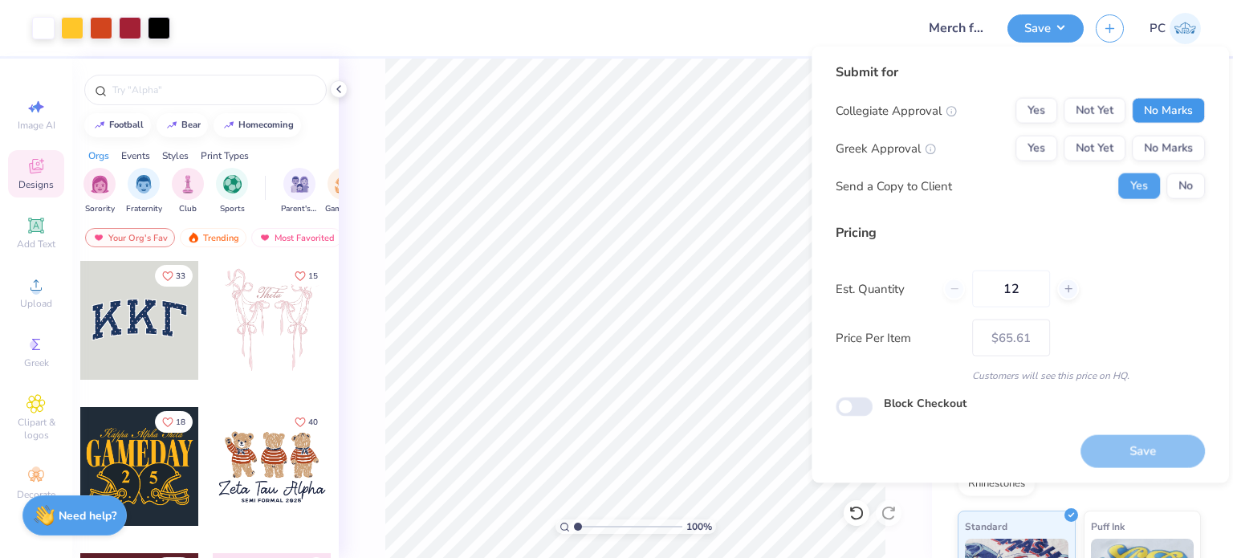
click at [1175, 115] on button "No Marks" at bounding box center [1167, 111] width 73 height 26
click at [1186, 142] on button "No Marks" at bounding box center [1167, 149] width 73 height 26
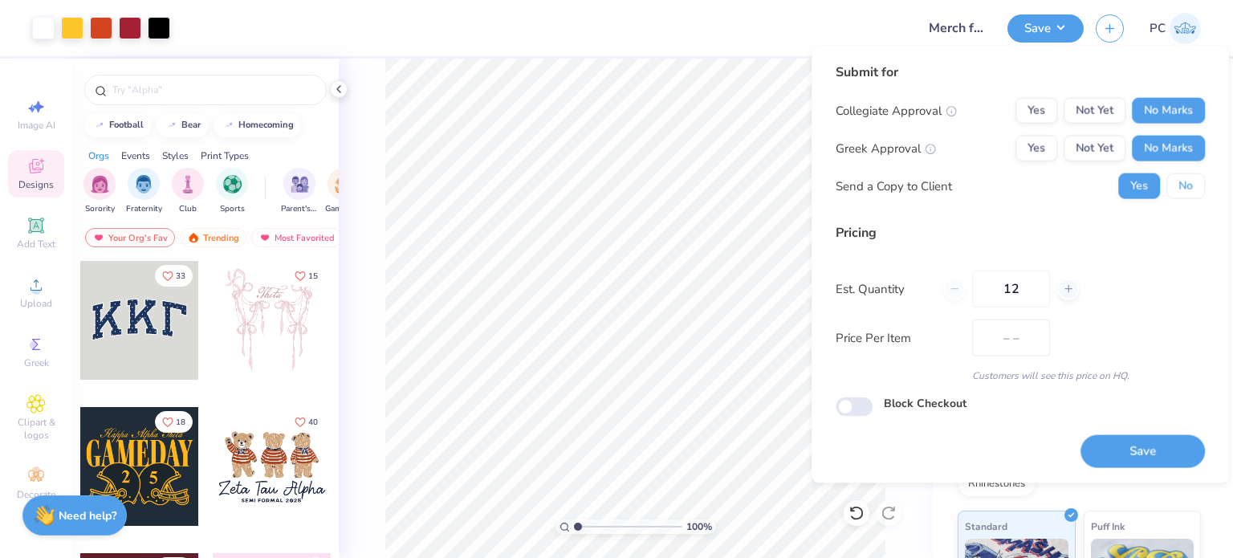
click at [1192, 192] on button "No" at bounding box center [1185, 186] width 39 height 26
click at [1155, 449] on button "Save" at bounding box center [1142, 450] width 124 height 33
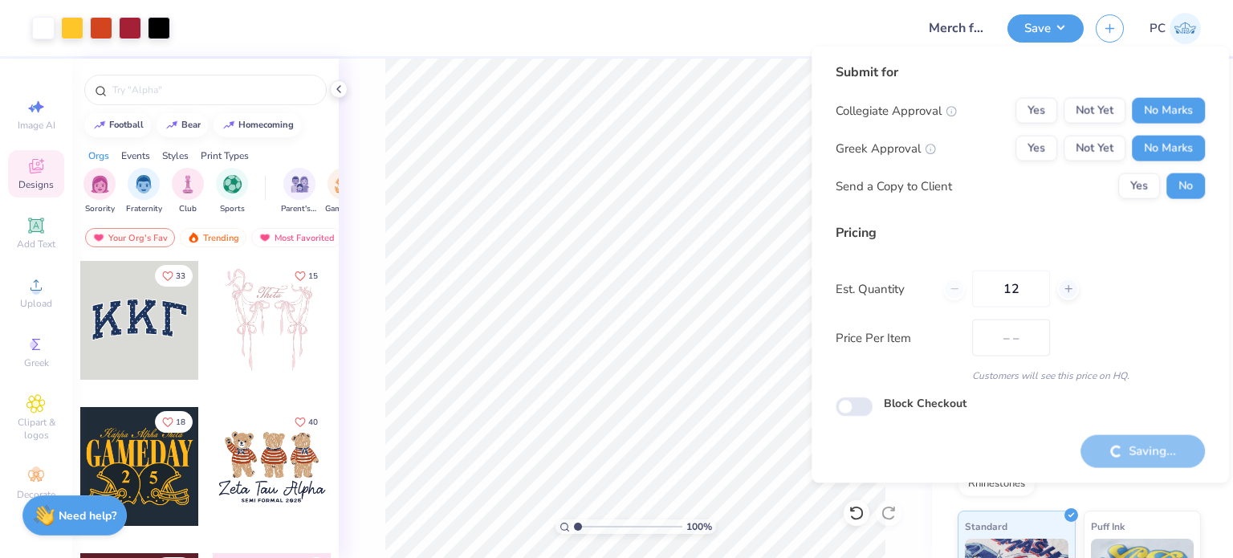
type input "$65.61"
